Goal: Register for event/course

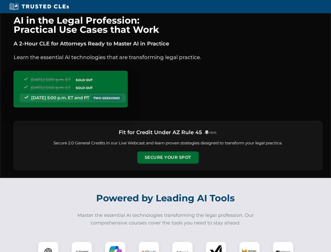
click at [168, 157] on button "Secure Your Spot" at bounding box center [167, 157] width 61 height 12
click at [48, 247] on img at bounding box center [48, 251] width 15 height 15
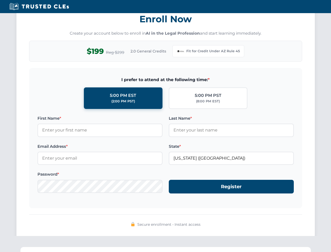
scroll to position [511, 0]
